Goal: Navigation & Orientation: Go to known website

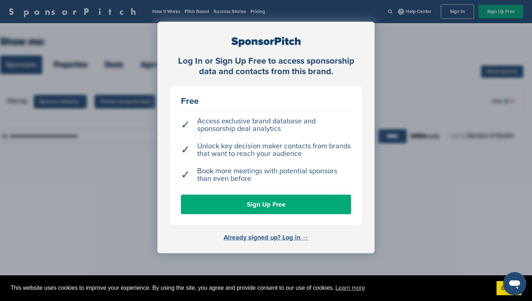
click at [273, 238] on link "Already signed up? Log in →" at bounding box center [265, 237] width 85 height 8
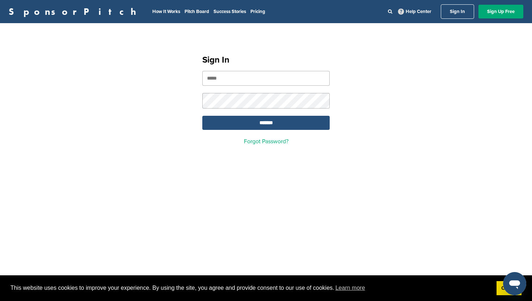
type input "**********"
click at [263, 121] on input "*******" at bounding box center [265, 123] width 127 height 14
